Goal: Information Seeking & Learning: Learn about a topic

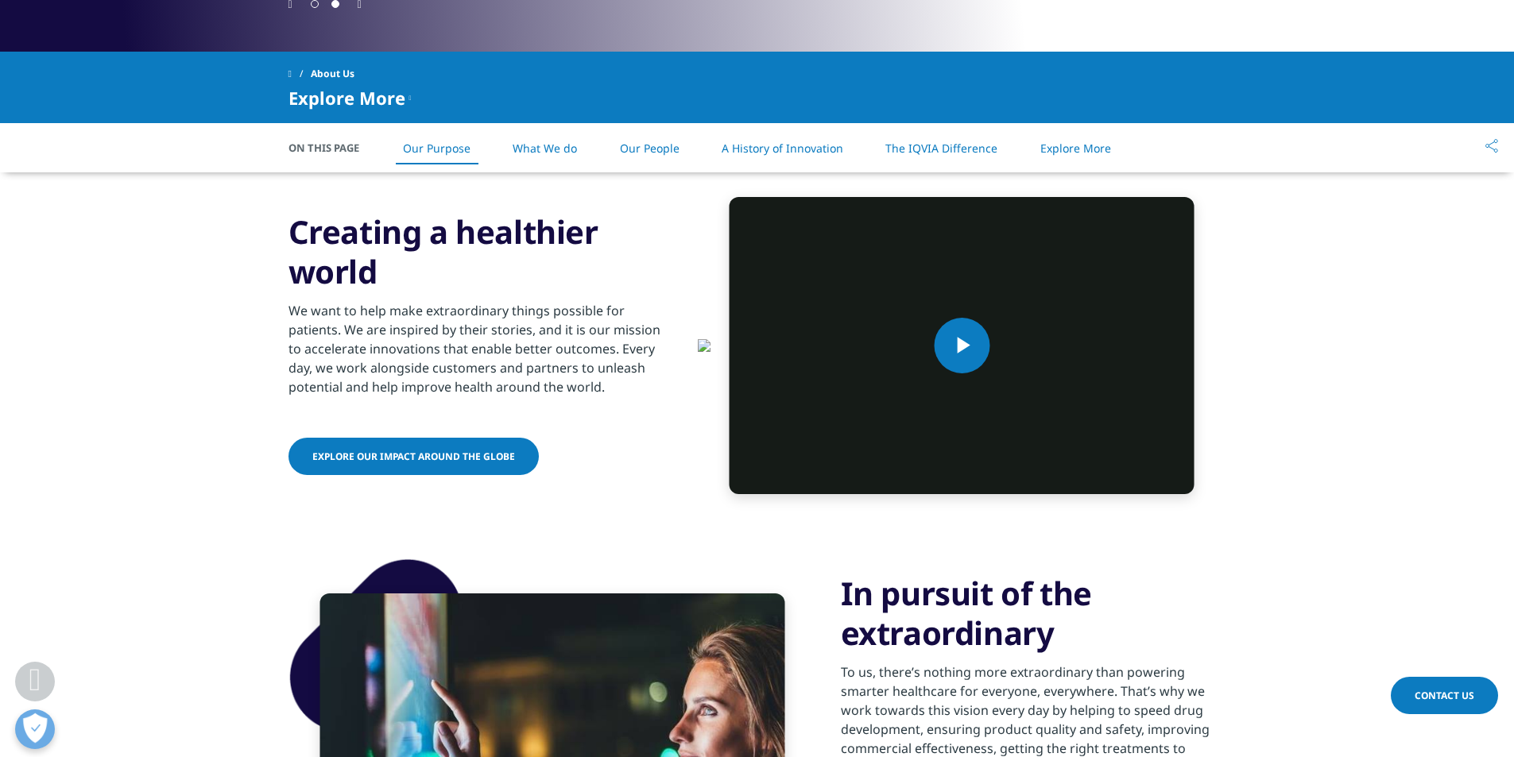
scroll to position [636, 0]
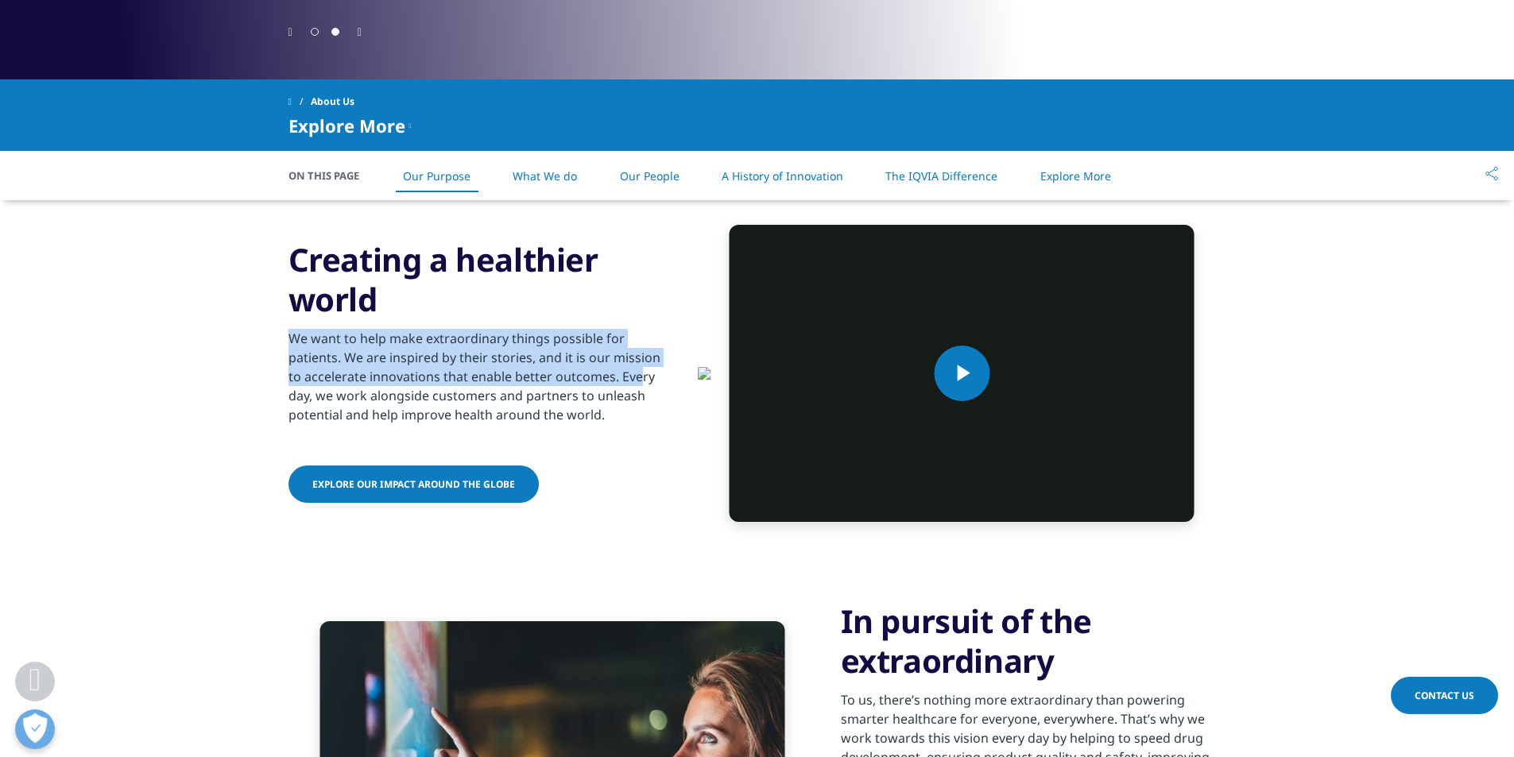
drag, startPoint x: 293, startPoint y: 387, endPoint x: 518, endPoint y: 424, distance: 228.0
click at [621, 434] on p "We want to help make extraordinary things possible for patients. We are inspire…" at bounding box center [481, 381] width 385 height 105
click at [397, 409] on p "We want to help make extraordinary things possible for patients. We are inspire…" at bounding box center [481, 381] width 385 height 105
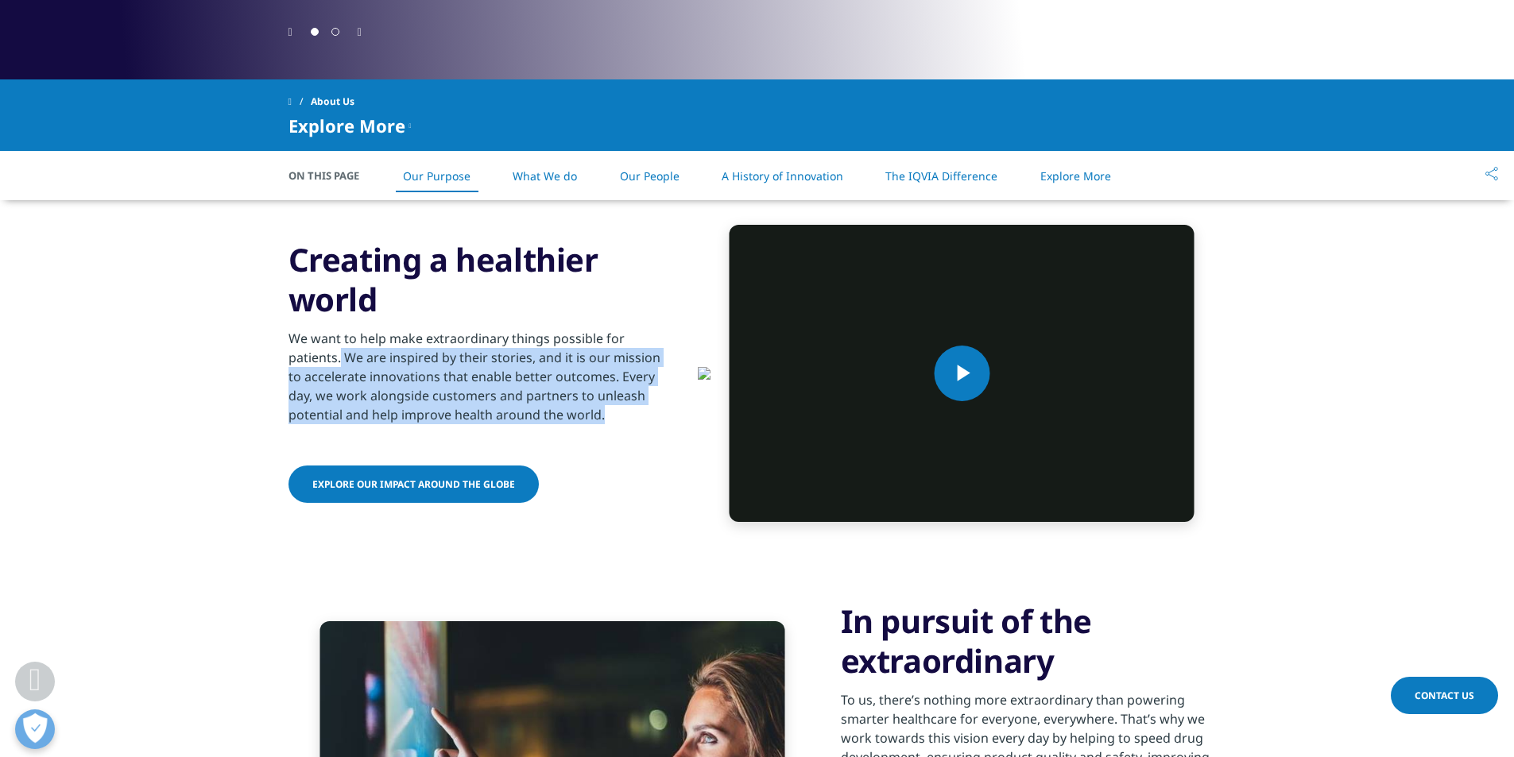
drag, startPoint x: 339, startPoint y: 407, endPoint x: 652, endPoint y: 461, distance: 317.0
click at [652, 434] on p "We want to help make extraordinary things possible for patients. We are inspire…" at bounding box center [481, 381] width 385 height 105
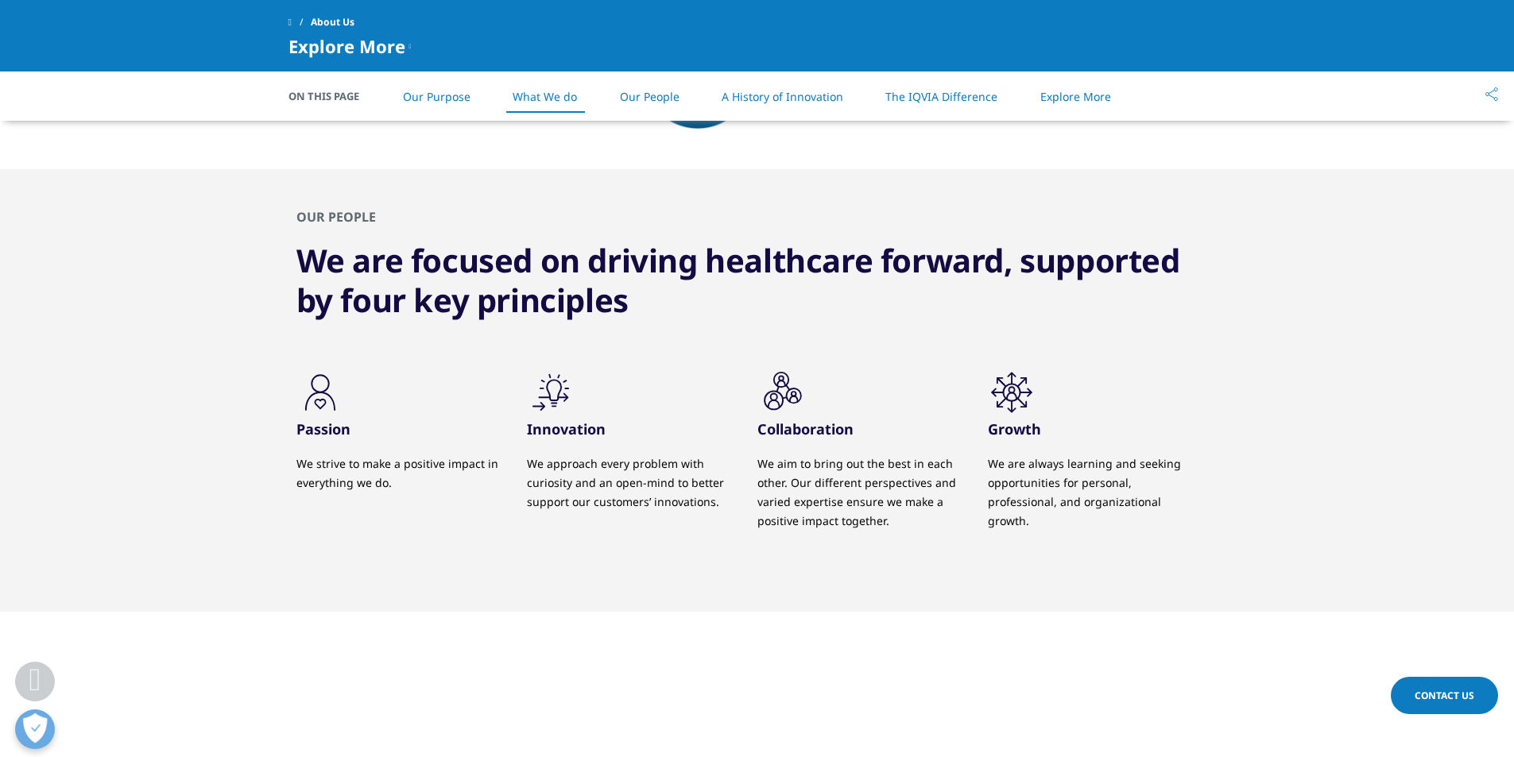
scroll to position [1351, 0]
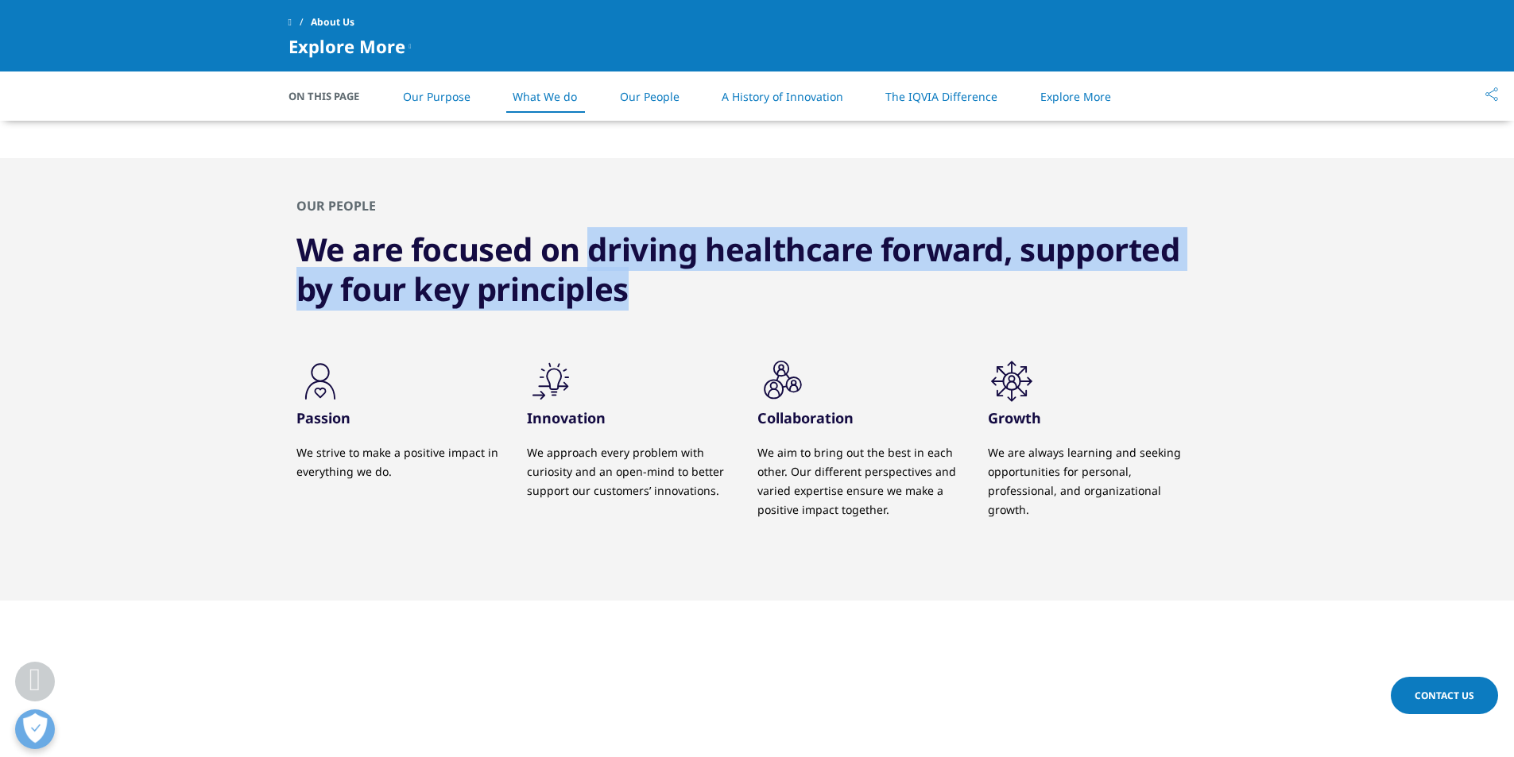
drag, startPoint x: 591, startPoint y: 349, endPoint x: 854, endPoint y: 405, distance: 268.3
click at [866, 309] on h3 "We are focused on driving healthcare forward, supported by four key principles" at bounding box center [757, 269] width 922 height 79
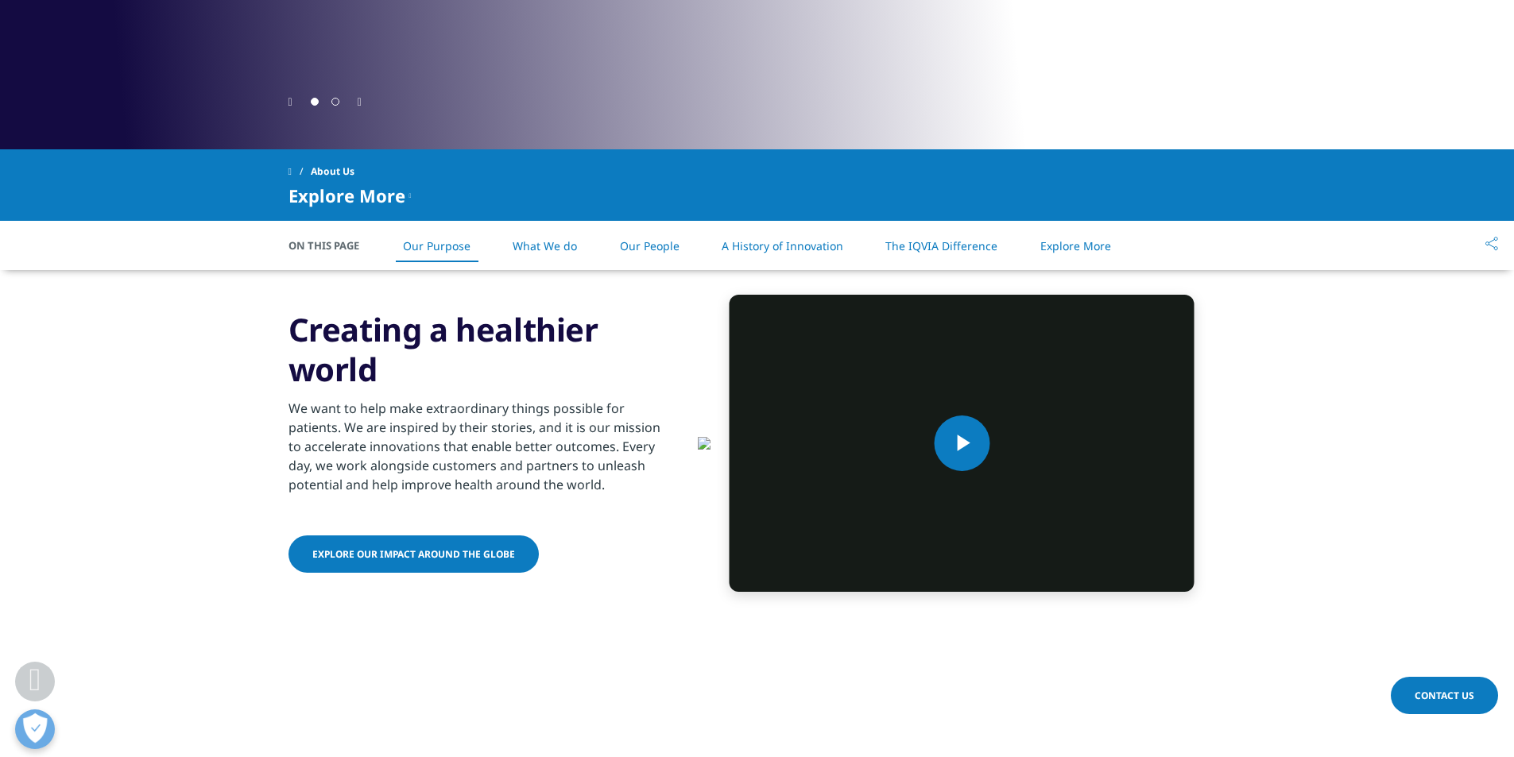
scroll to position [397, 0]
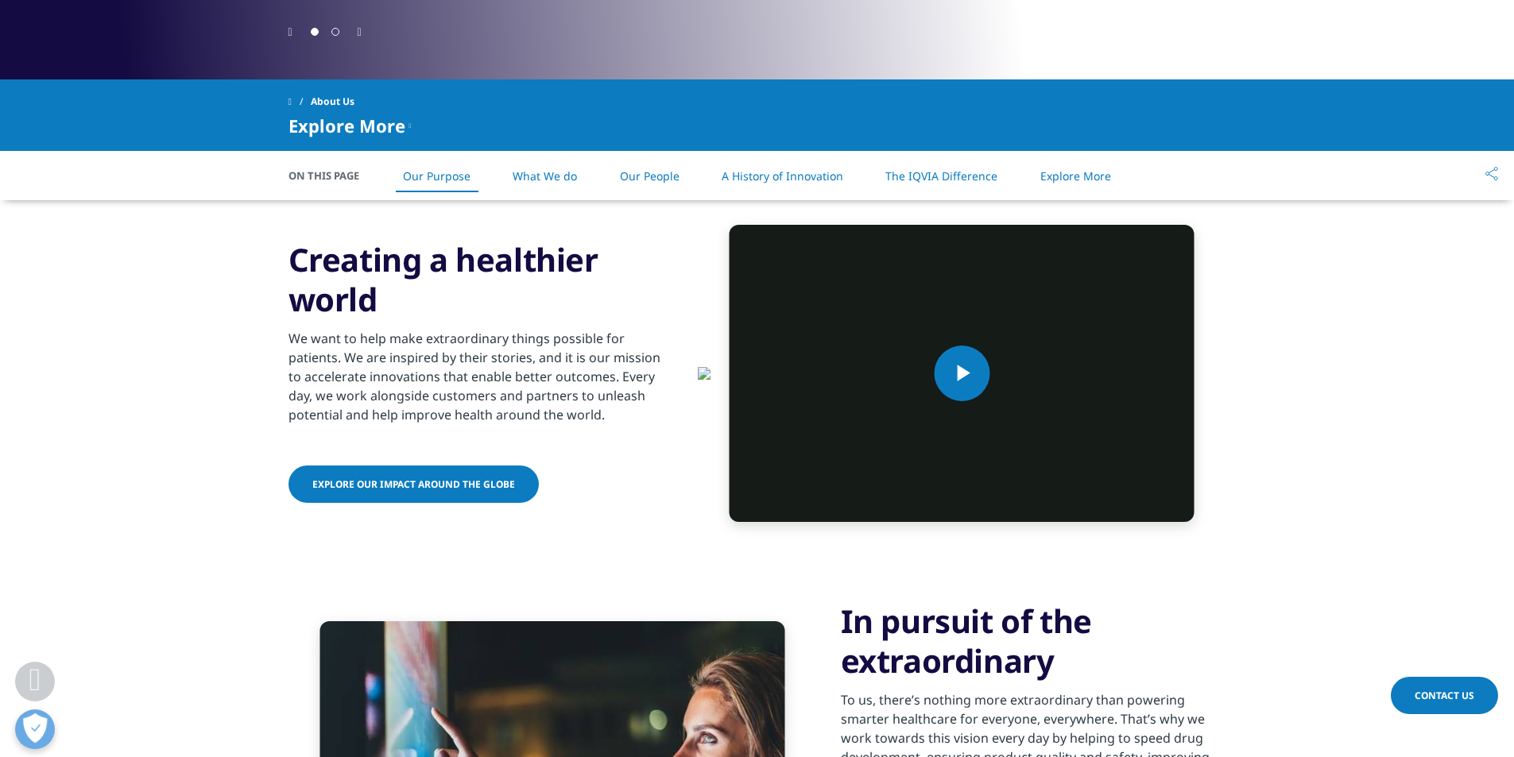
click at [566, 183] on link "What We do" at bounding box center [545, 175] width 64 height 15
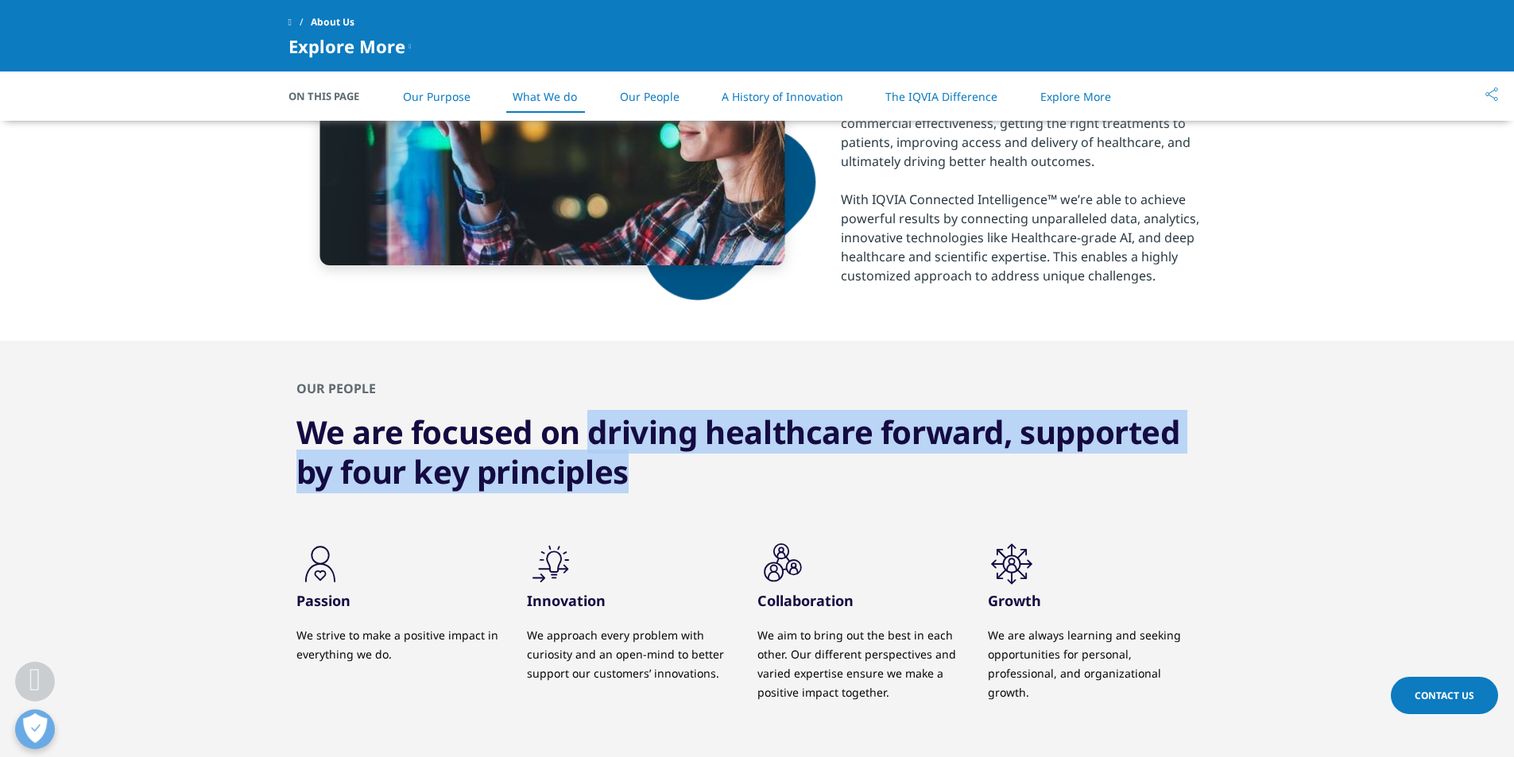
scroll to position [1186, 0]
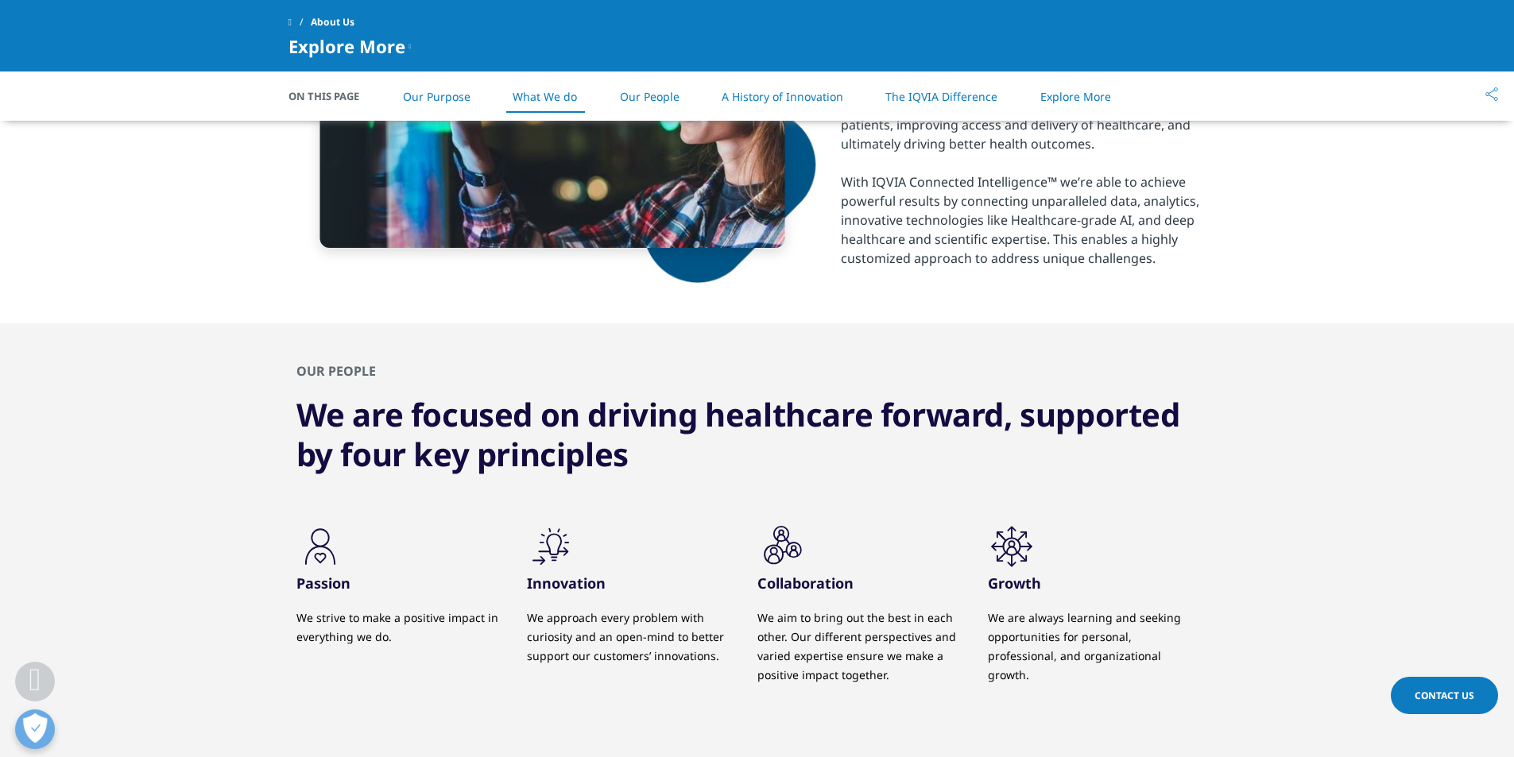
click at [578, 464] on div "OUR PEOPLE We are focused on driving healthcare forward, supported by four key …" at bounding box center [758, 544] width 938 height 443
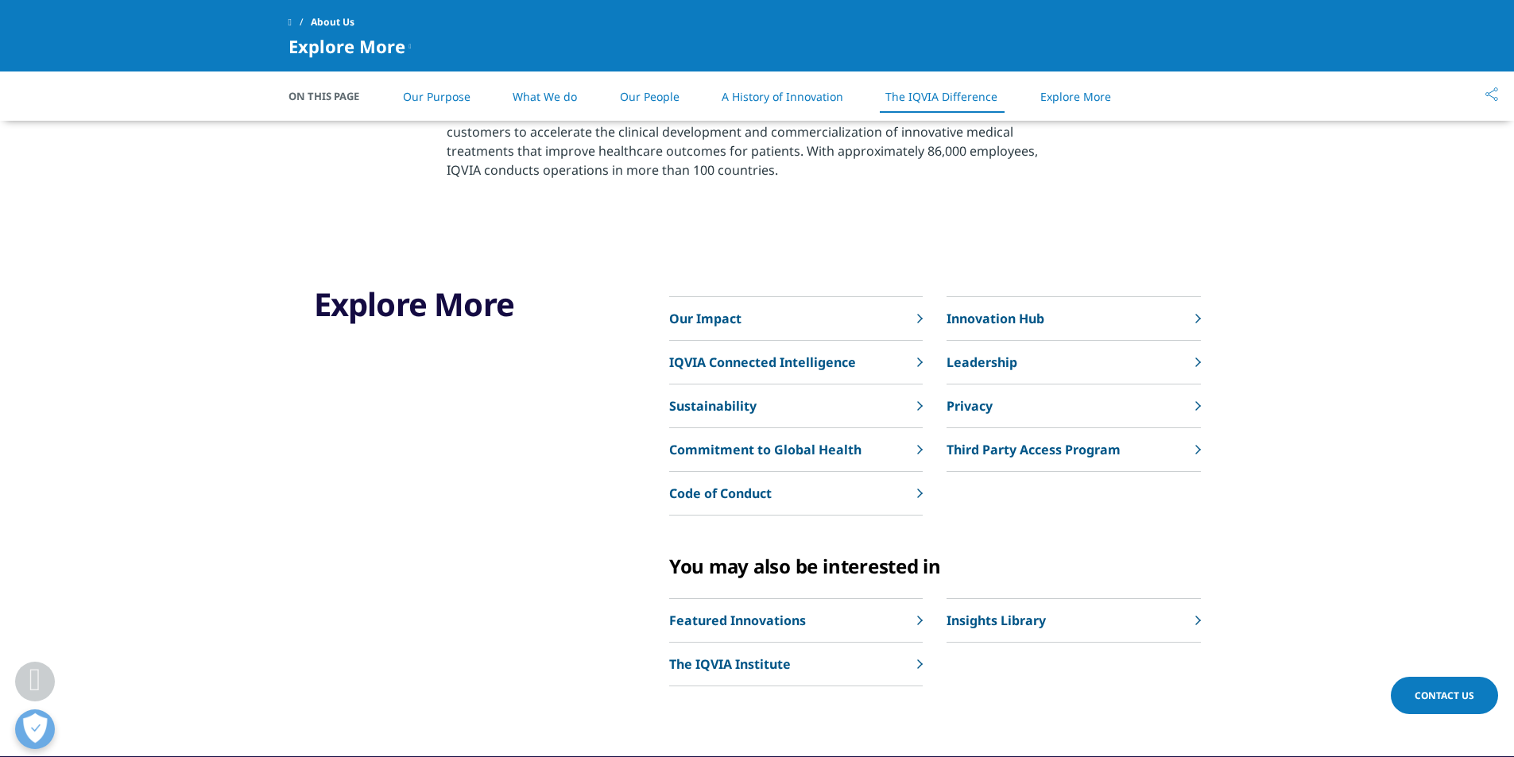
scroll to position [3729, 0]
